Goal: Transaction & Acquisition: Purchase product/service

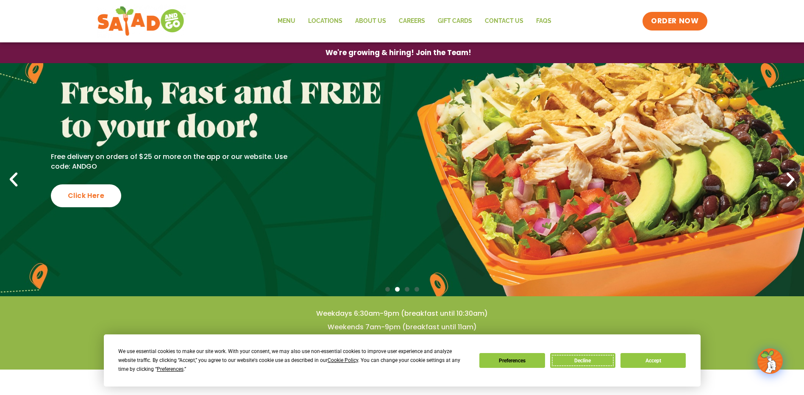
click at [581, 365] on button "Decline" at bounding box center [582, 360] width 65 height 15
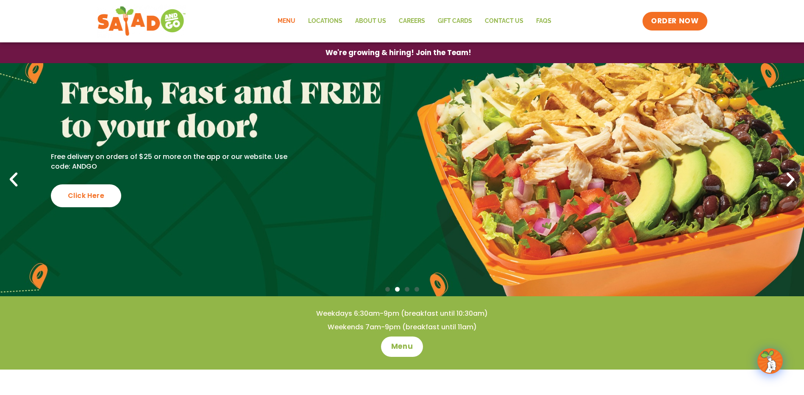
click at [291, 20] on link "Menu" at bounding box center [286, 21] width 31 height 20
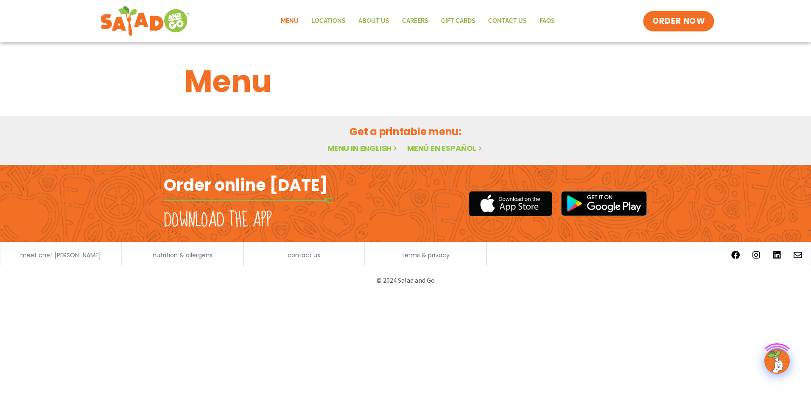
click at [656, 23] on span "ORDER NOW" at bounding box center [678, 21] width 53 height 11
